Goal: Task Accomplishment & Management: Use online tool/utility

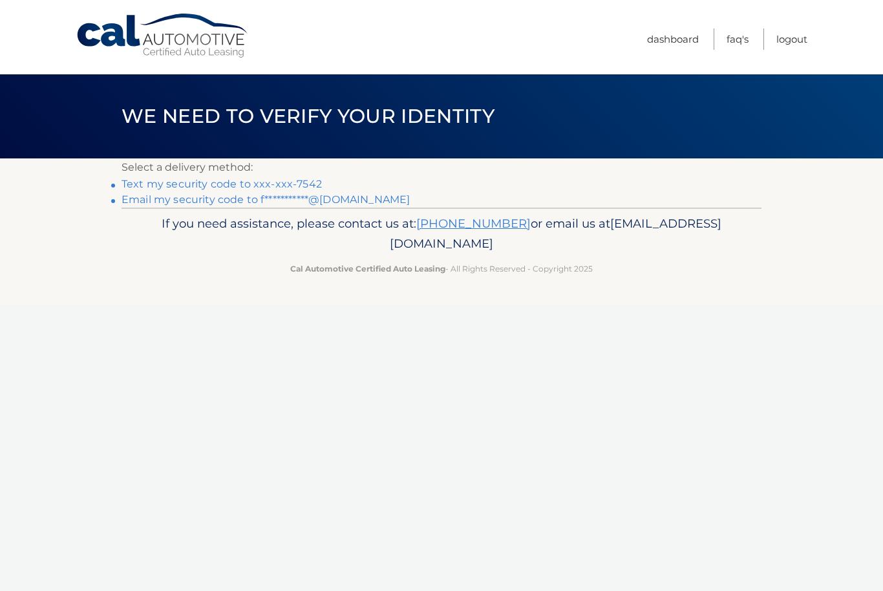
click at [232, 196] on link "**********" at bounding box center [265, 199] width 288 height 12
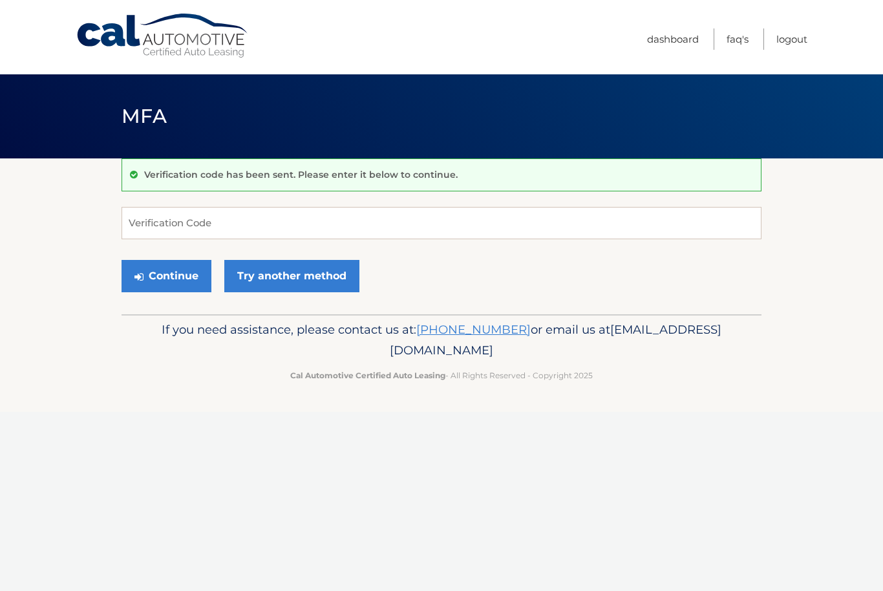
click at [333, 275] on link "Try another method" at bounding box center [291, 276] width 135 height 32
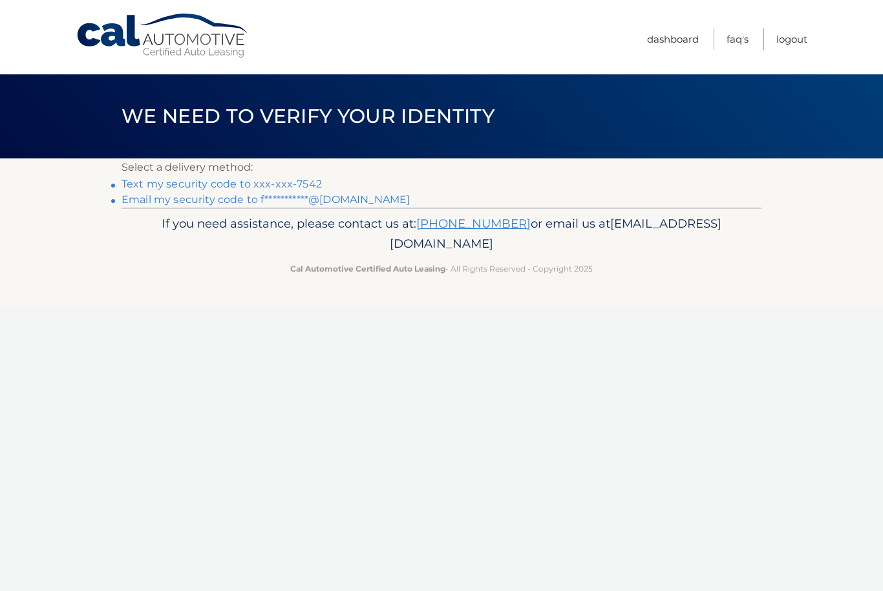
click at [291, 180] on link "Text my security code to xxx-xxx-7542" at bounding box center [221, 184] width 200 height 12
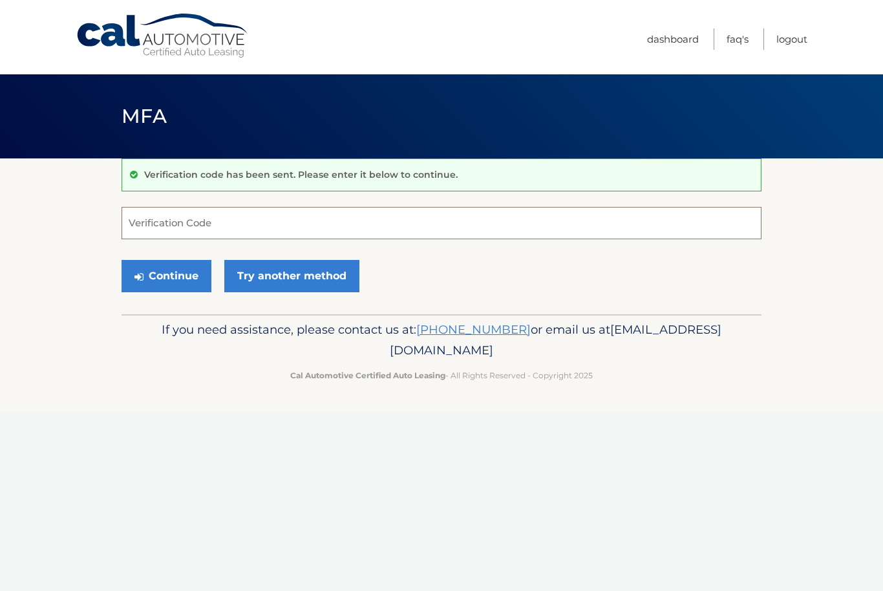
click at [379, 216] on input "Verification Code" at bounding box center [441, 223] width 640 height 32
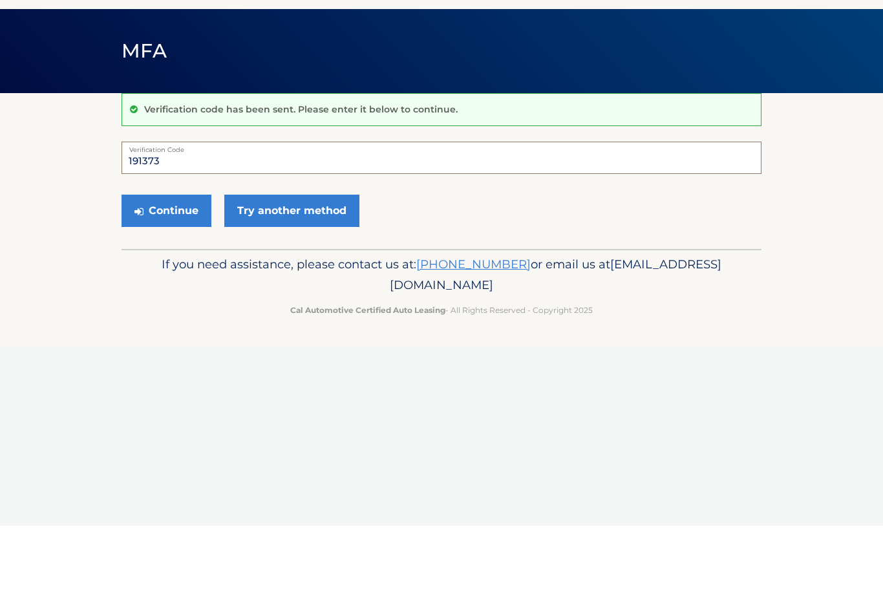
type input "191373"
click at [187, 260] on button "Continue" at bounding box center [166, 276] width 90 height 32
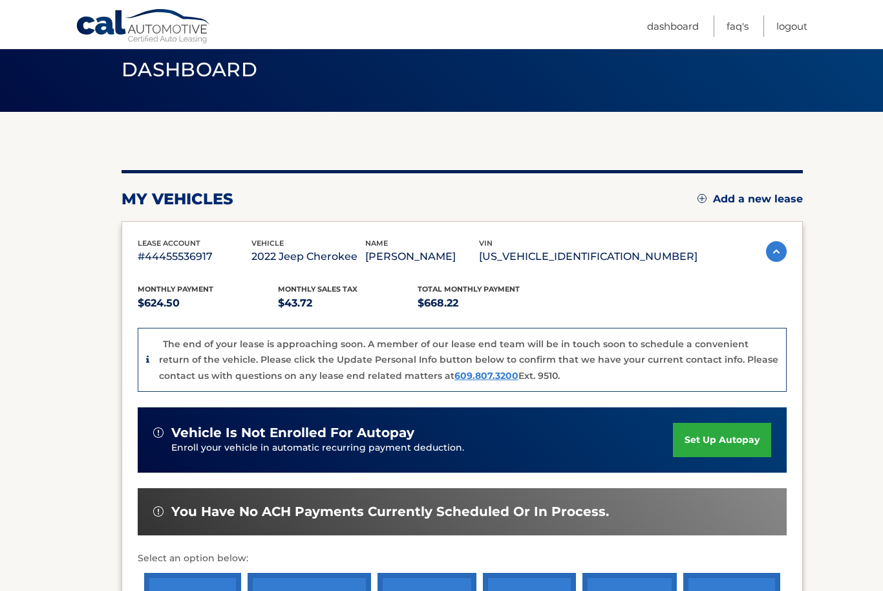
scroll to position [226, 0]
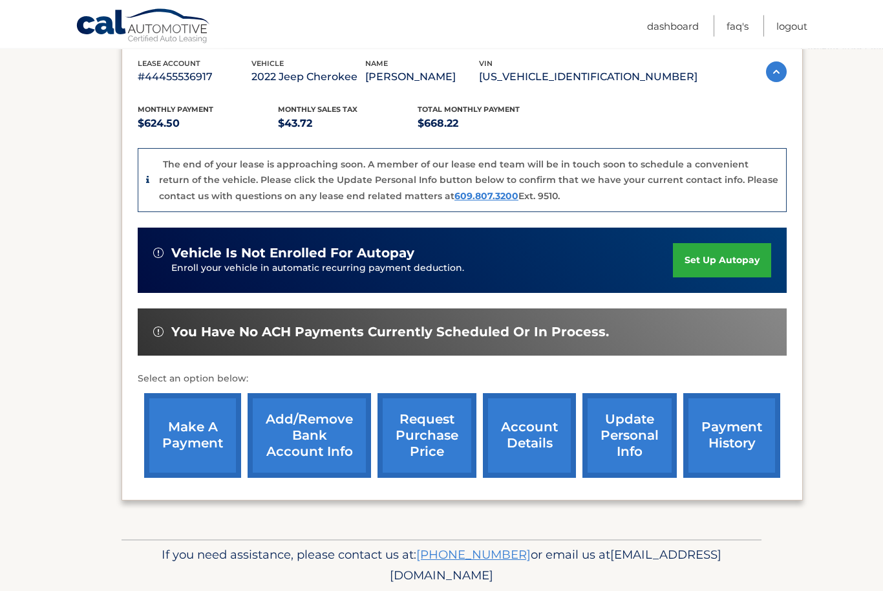
click at [184, 427] on link "make a payment" at bounding box center [192, 436] width 97 height 85
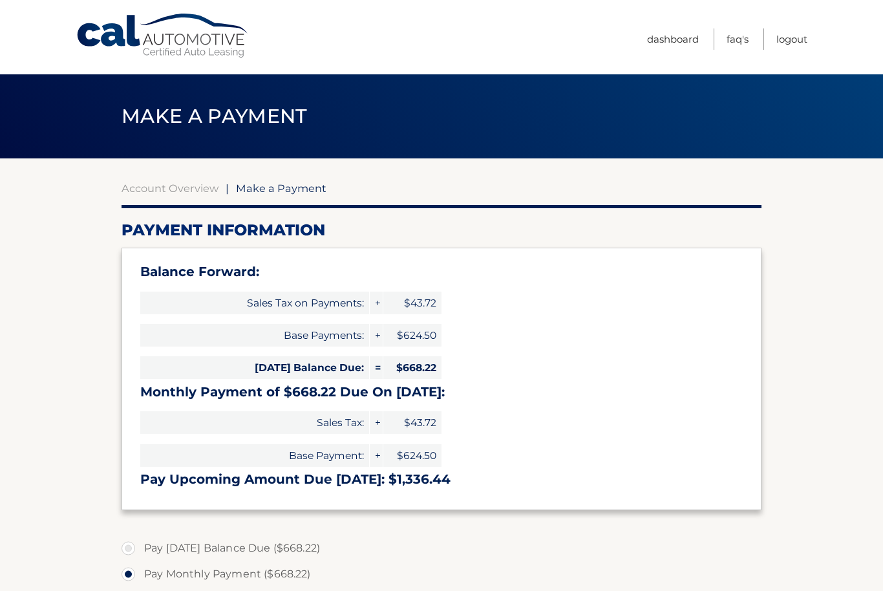
select select "M2RkM2RmMWMtMDVlNy00OTg3LTlmMGItZDUzZTc2ODgxMGMz"
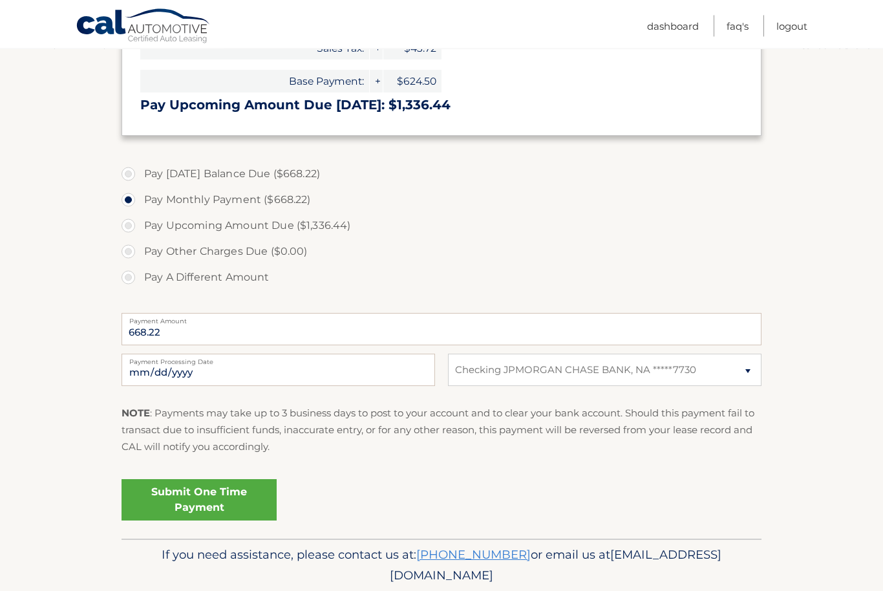
scroll to position [373, 0]
click at [148, 494] on link "Submit One Time Payment" at bounding box center [198, 499] width 155 height 41
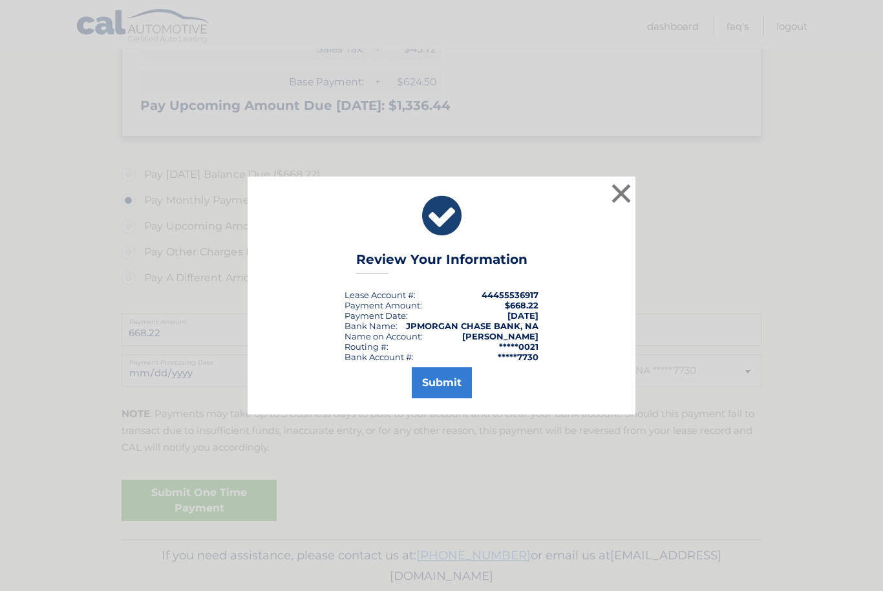
click at [439, 398] on button "Submit" at bounding box center [442, 382] width 60 height 31
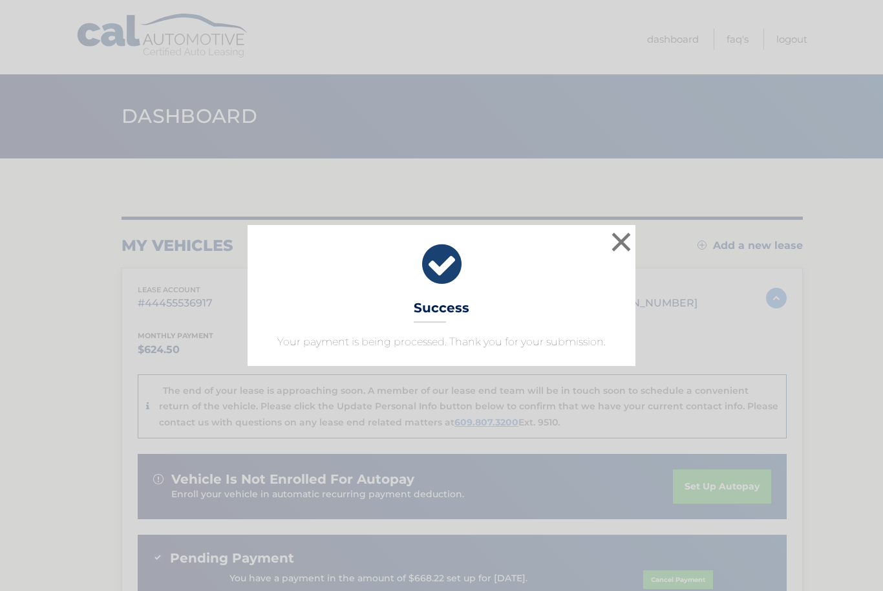
click at [615, 246] on button "×" at bounding box center [621, 242] width 26 height 26
